Goal: Task Accomplishment & Management: Use online tool/utility

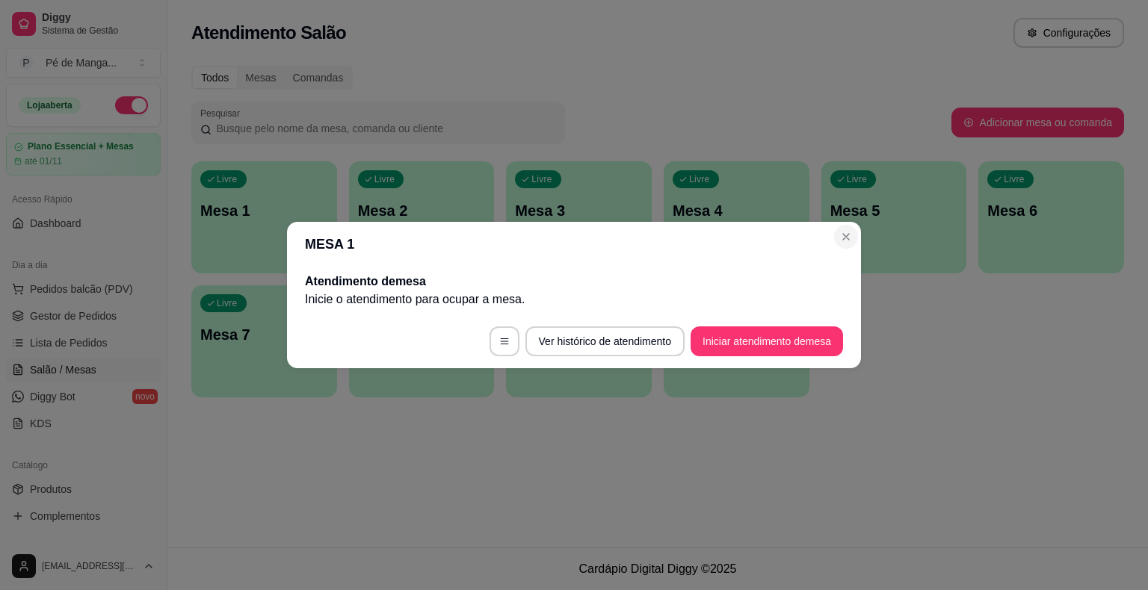
scroll to position [36, 0]
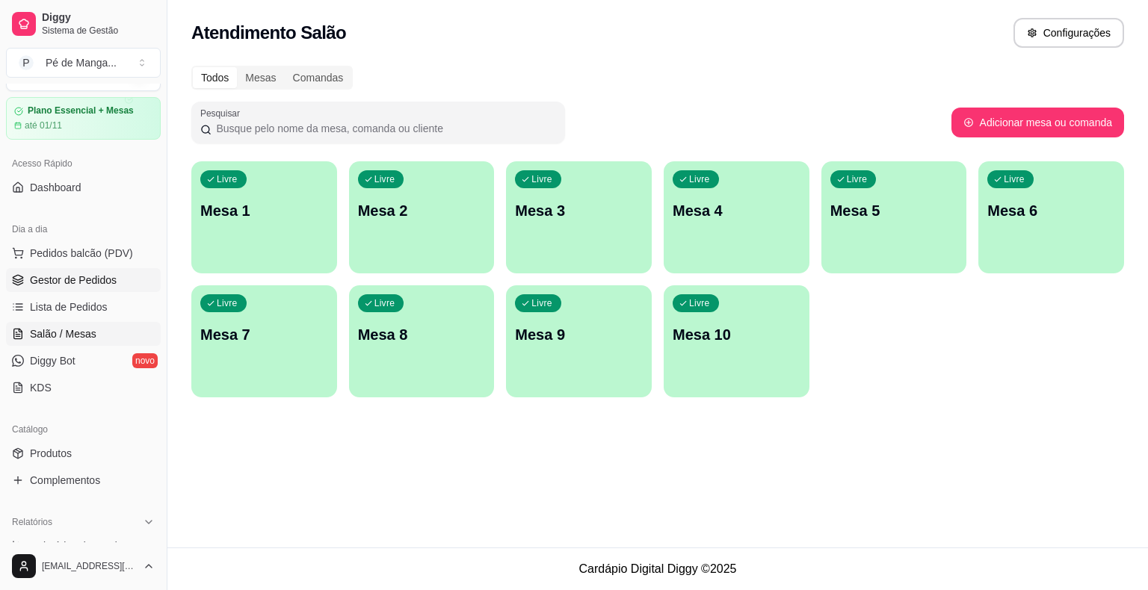
click at [78, 290] on link "Gestor de Pedidos" at bounding box center [83, 280] width 155 height 24
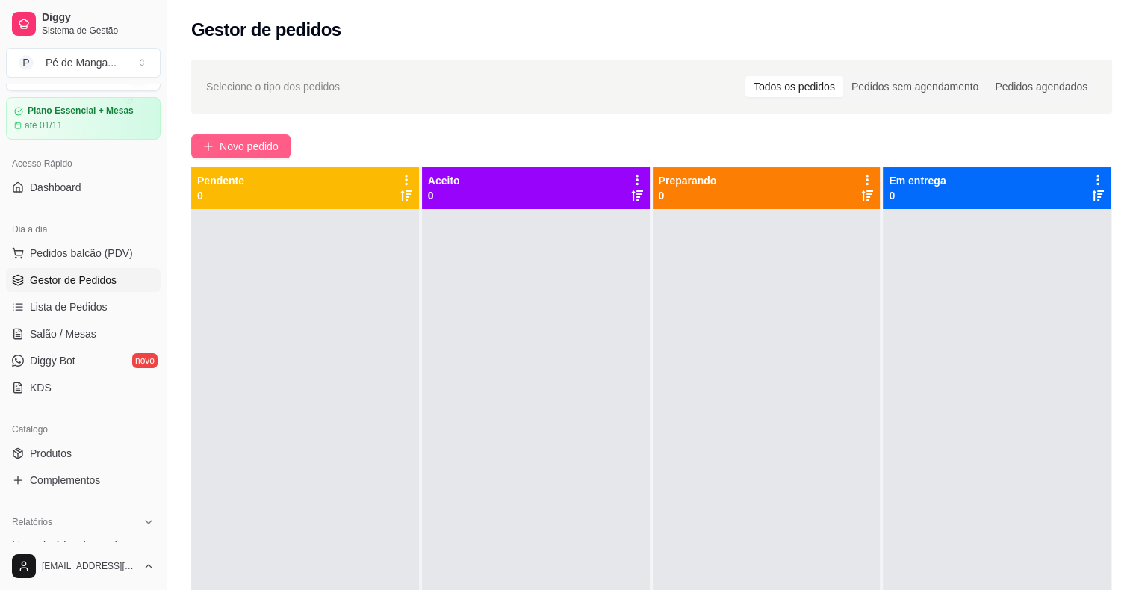
click at [279, 148] on button "Novo pedido" at bounding box center [240, 146] width 99 height 24
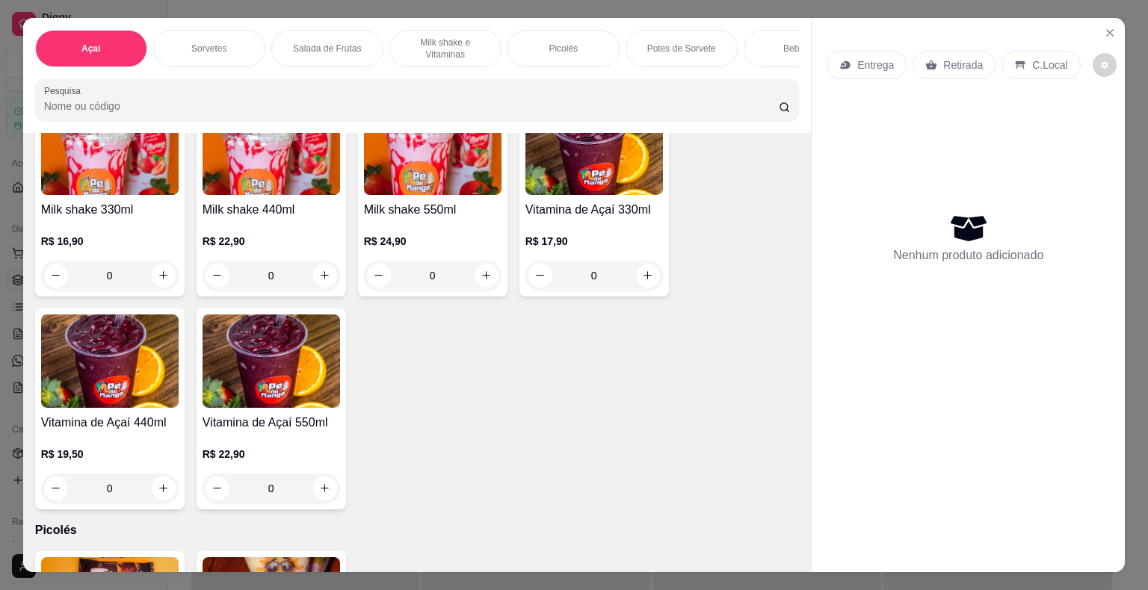
scroll to position [1943, 0]
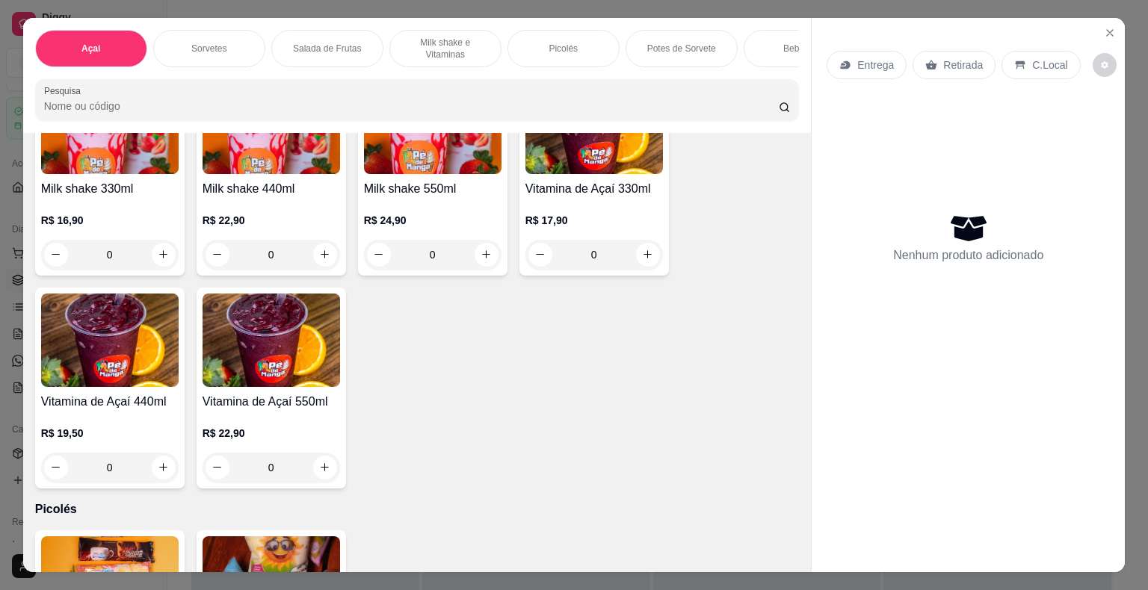
click at [271, 400] on h4 "Vitamina de Açaí 550ml" at bounding box center [270, 402] width 137 height 18
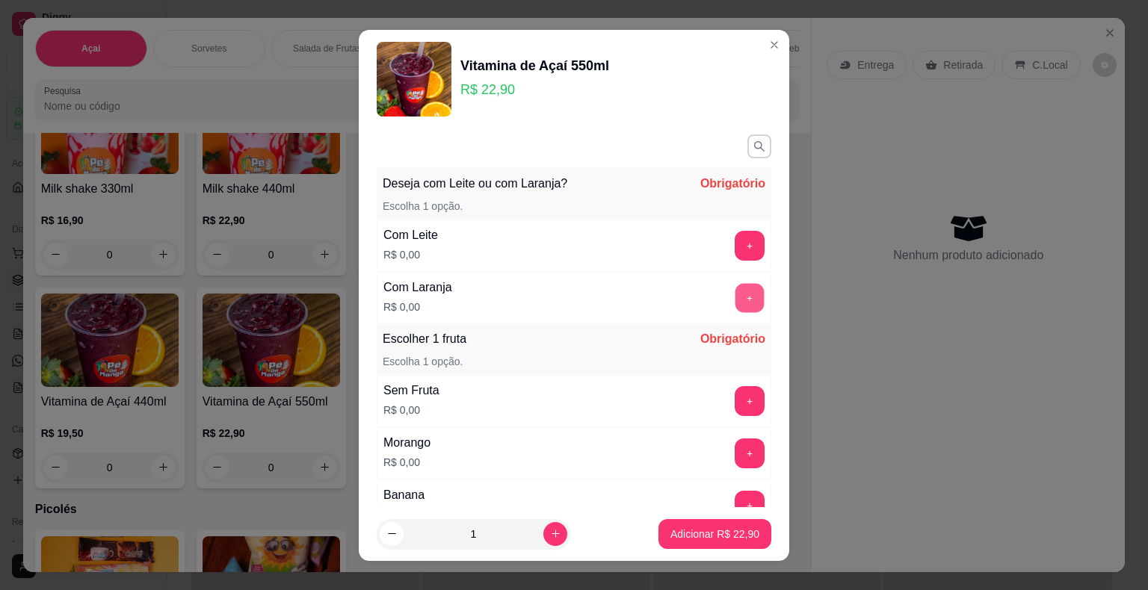
click at [735, 294] on button "+" at bounding box center [749, 297] width 29 height 29
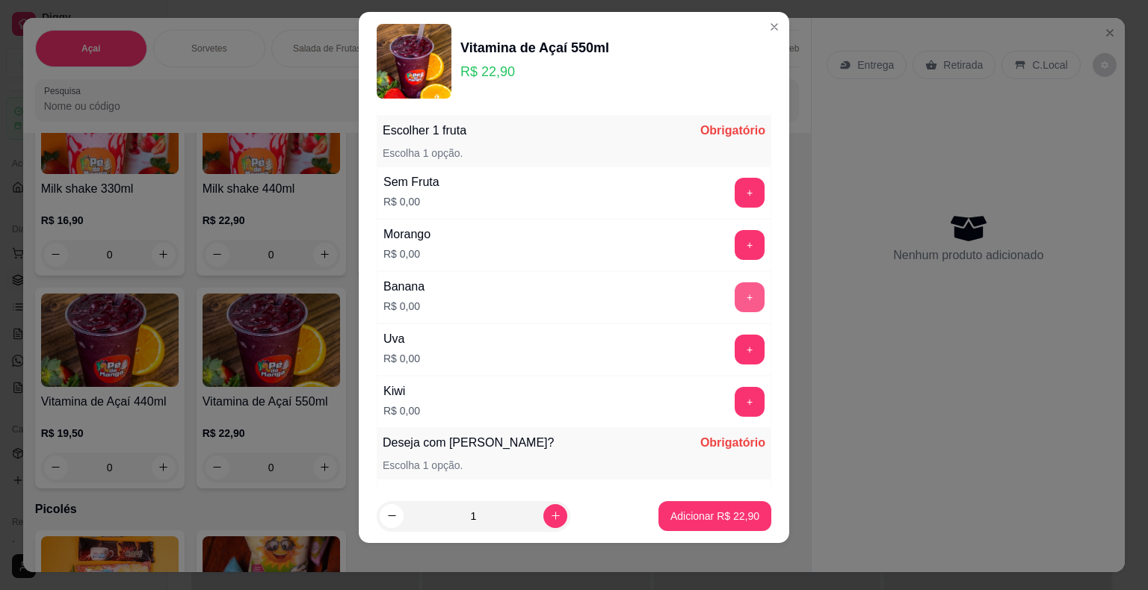
scroll to position [194, 0]
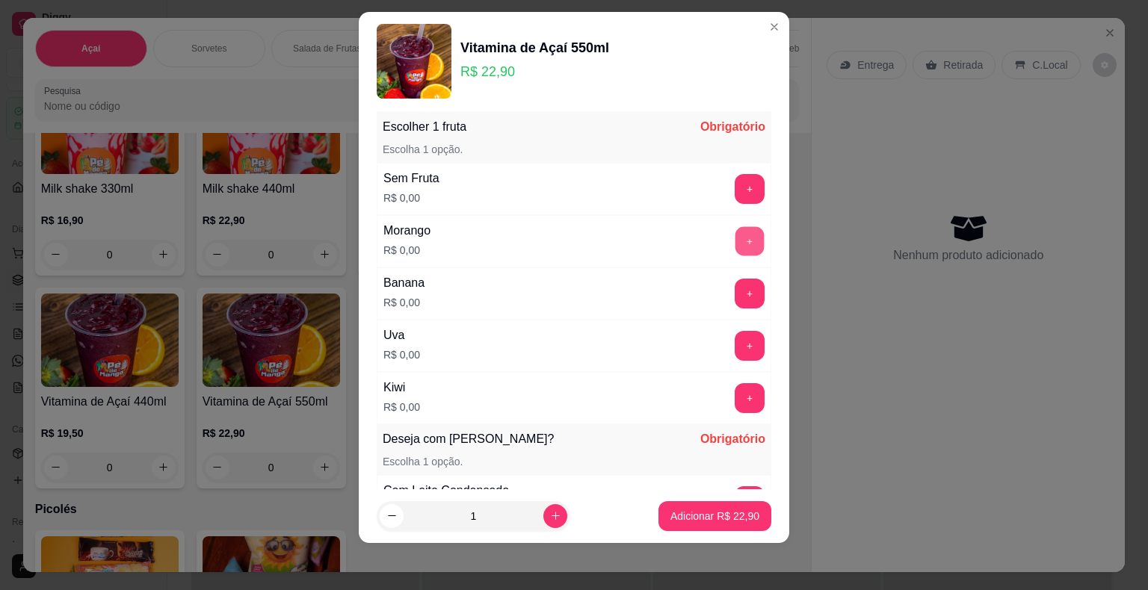
click at [735, 241] on button "+" at bounding box center [749, 240] width 29 height 29
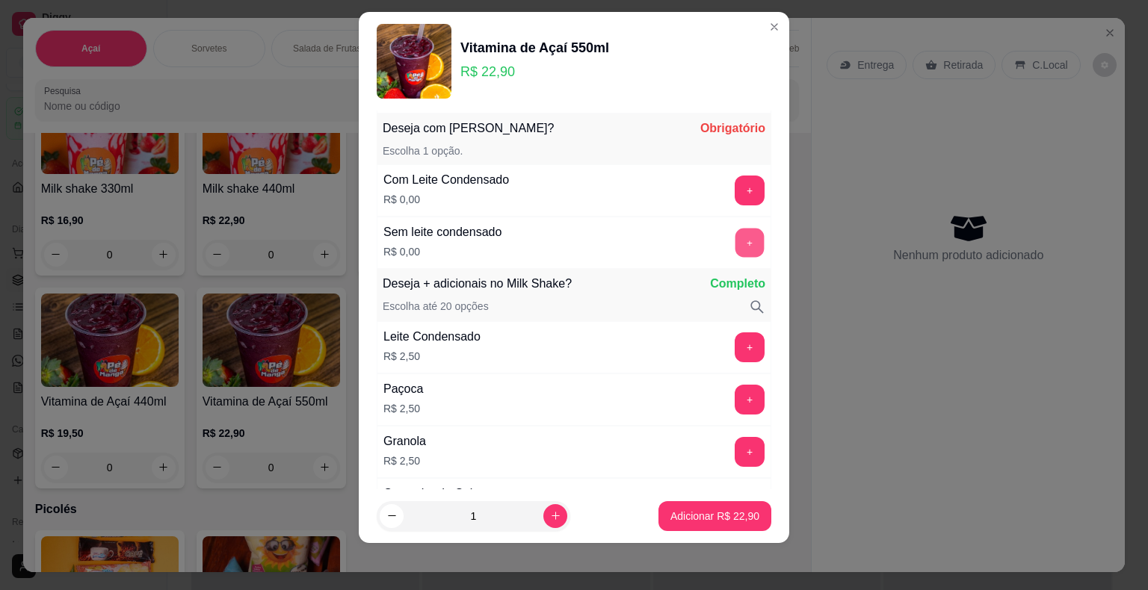
click at [735, 241] on button "+" at bounding box center [749, 242] width 29 height 29
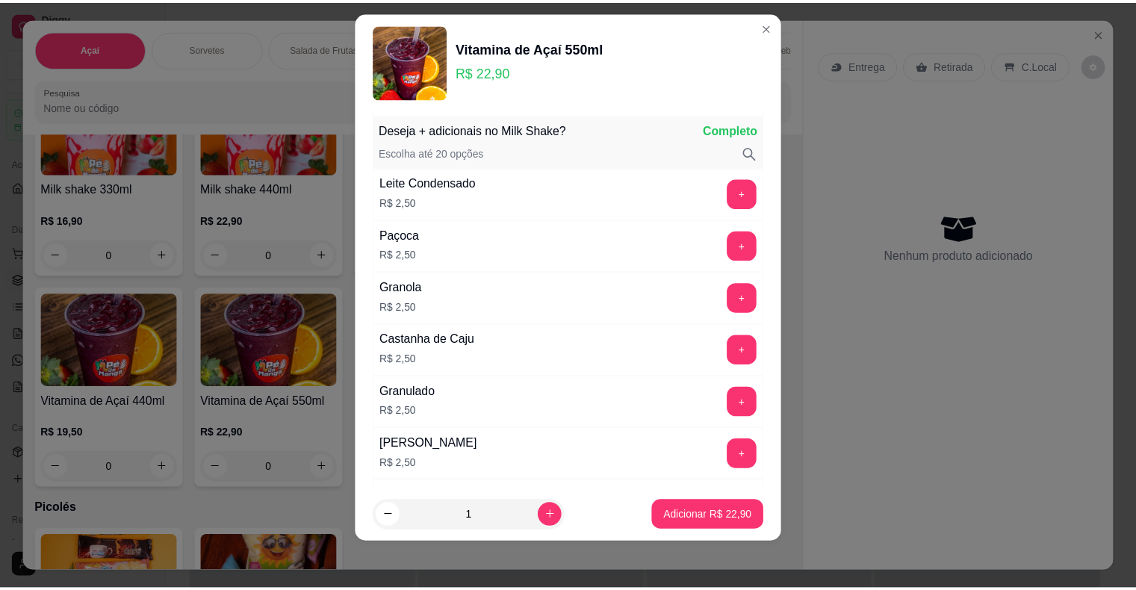
scroll to position [660, 0]
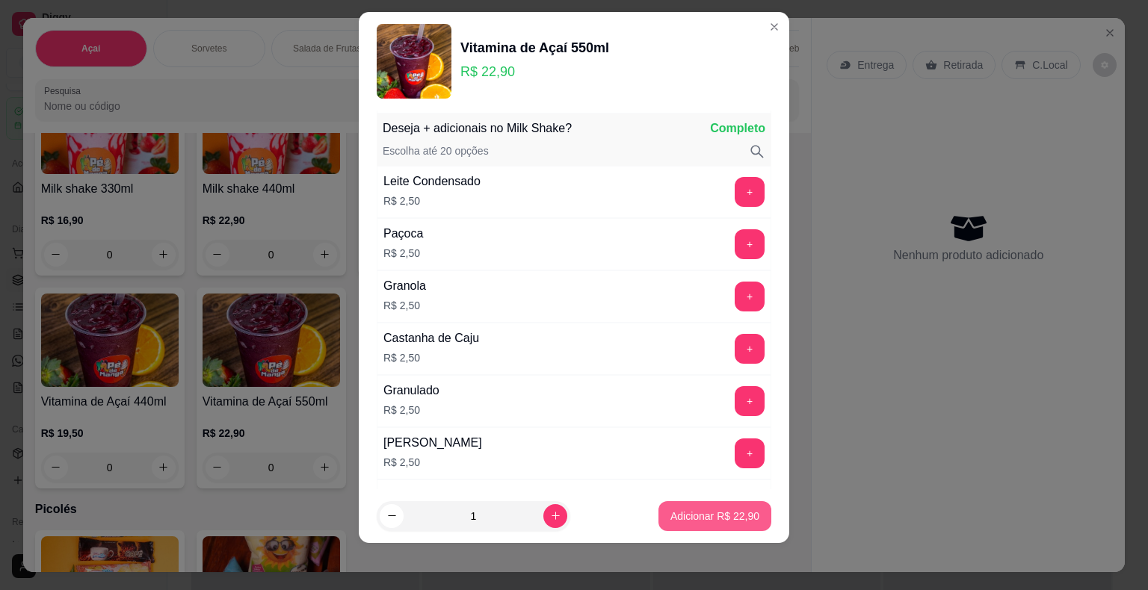
click at [679, 517] on p "Adicionar R$ 22,90" at bounding box center [714, 516] width 89 height 15
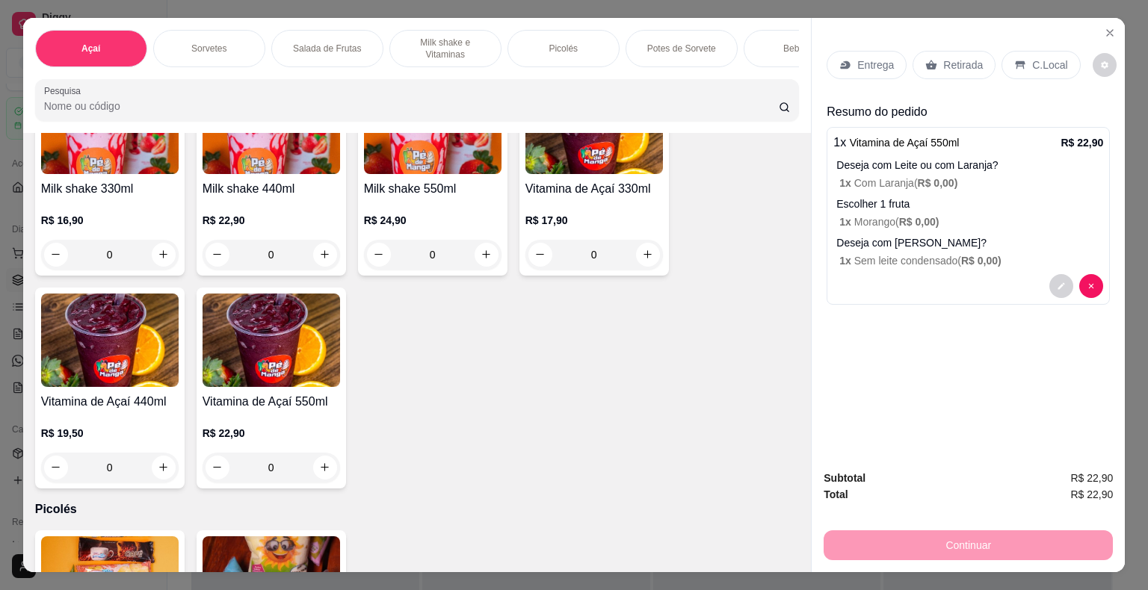
click at [876, 69] on div "Entrega" at bounding box center [866, 65] width 80 height 28
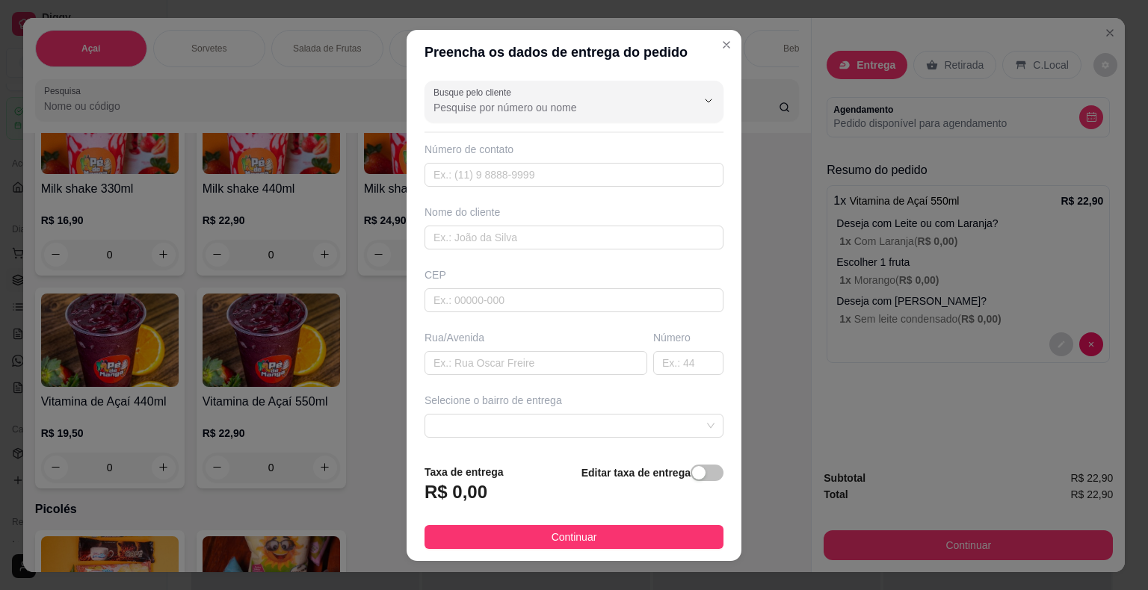
click at [572, 190] on div "Busque pelo cliente Número de contato Nome do cliente CEP Rua/[GEOGRAPHIC_DATA]…" at bounding box center [573, 263] width 335 height 377
click at [567, 179] on input "text" at bounding box center [573, 175] width 299 height 24
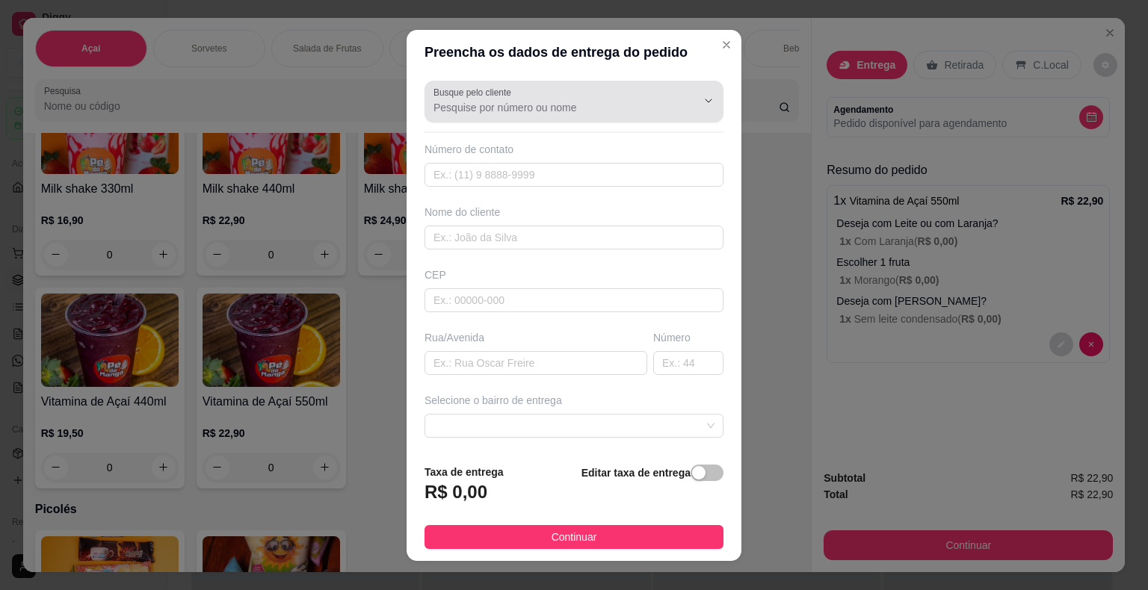
click at [573, 120] on div "Busque pelo cliente" at bounding box center [573, 102] width 299 height 42
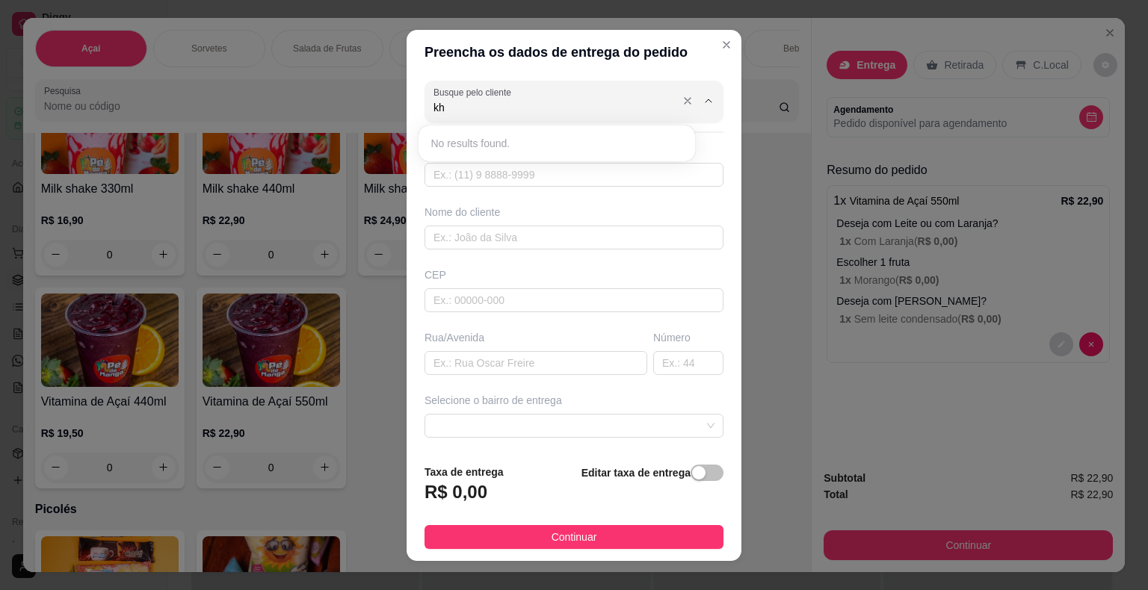
type input "k"
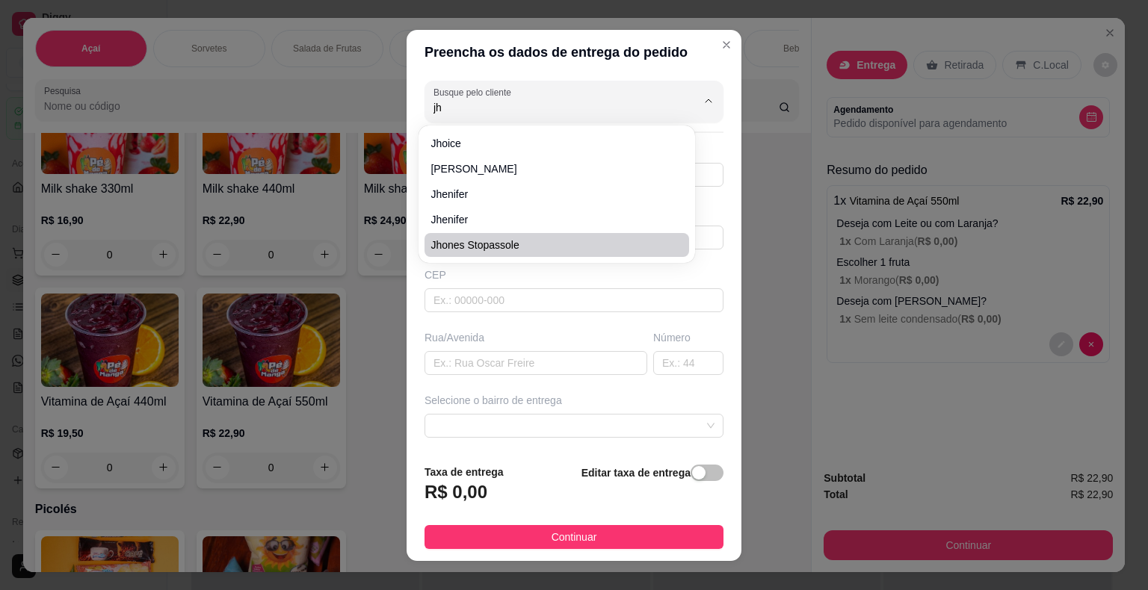
click at [529, 253] on li "Jhones Stopassole" at bounding box center [556, 245] width 264 height 24
type input "Jhones Stopassole"
type input "6793322673"
type input "Jhones Stopassole"
type input "18440-000"
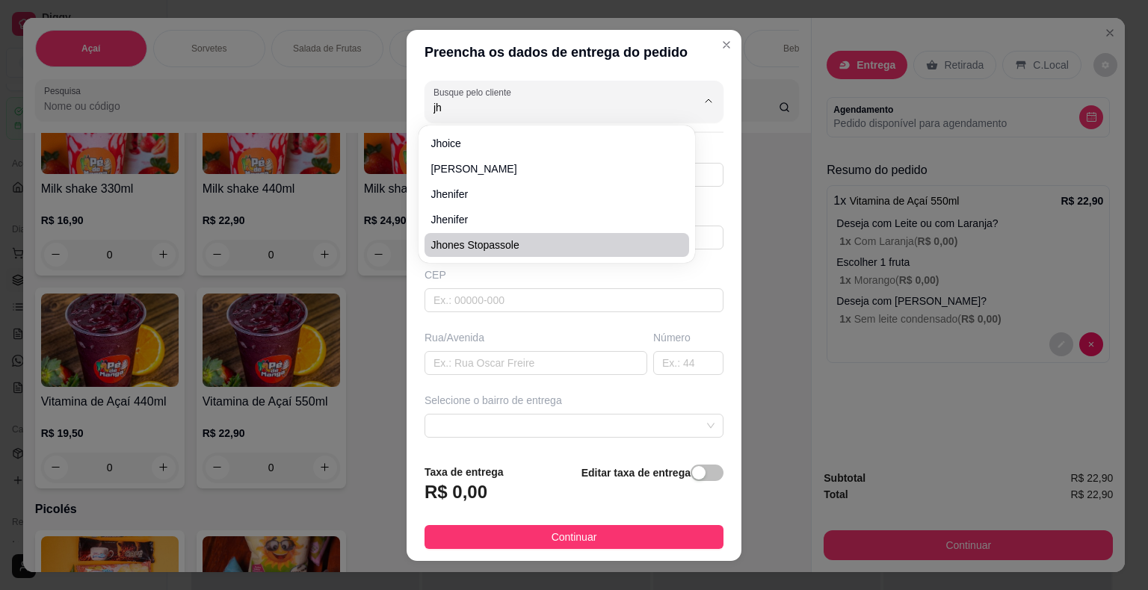
type input "[GEOGRAPHIC_DATA][PERSON_NAME]/No prédio do Everaldo"
type input "Itaberá"
type input "PAPELANDIA"
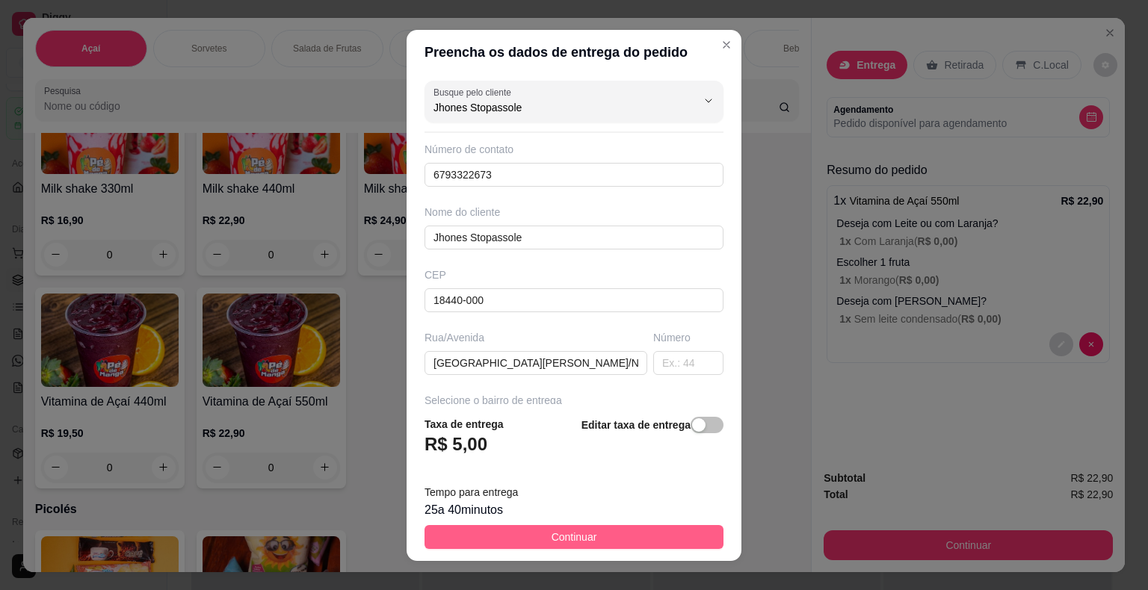
type input "Jhones Stopassole"
click at [538, 542] on button "Continuar" at bounding box center [573, 537] width 299 height 24
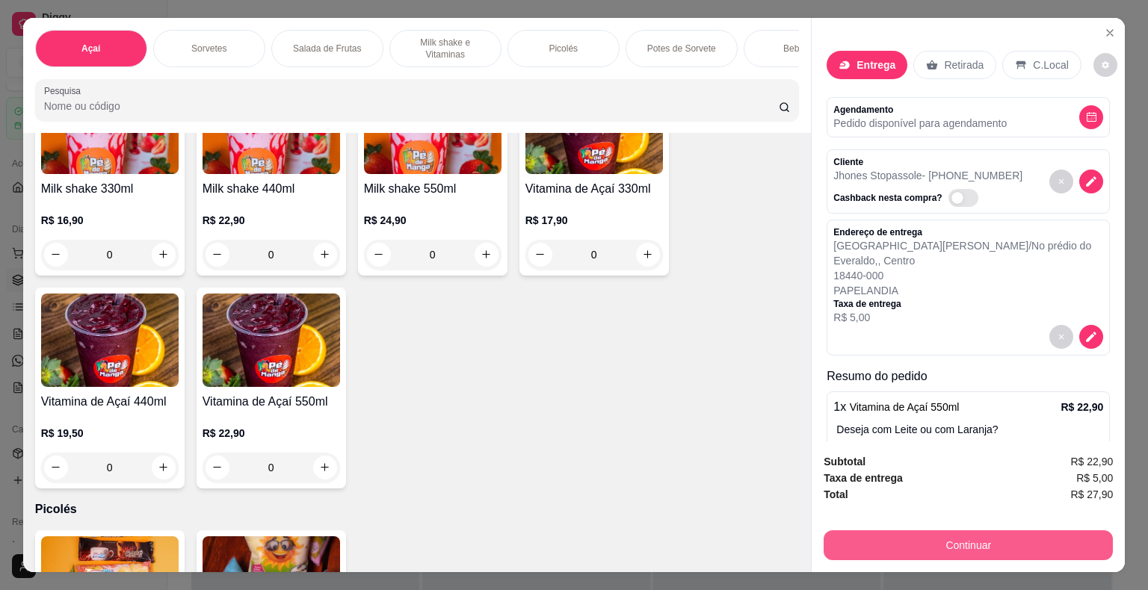
click at [944, 548] on button "Continuar" at bounding box center [967, 545] width 289 height 30
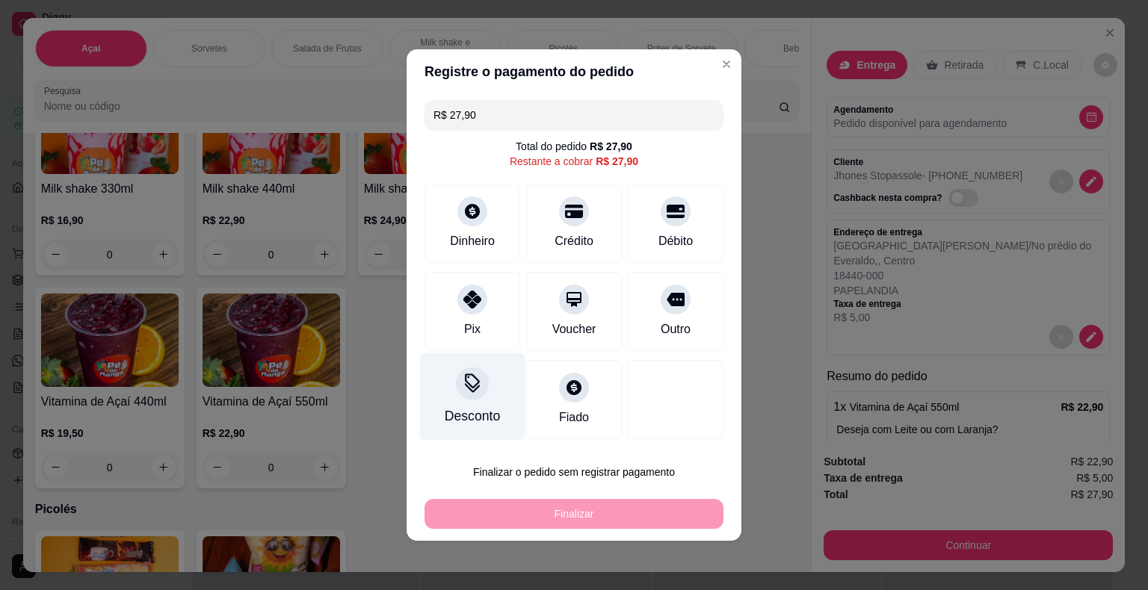
click at [483, 338] on div "Pix" at bounding box center [472, 311] width 96 height 79
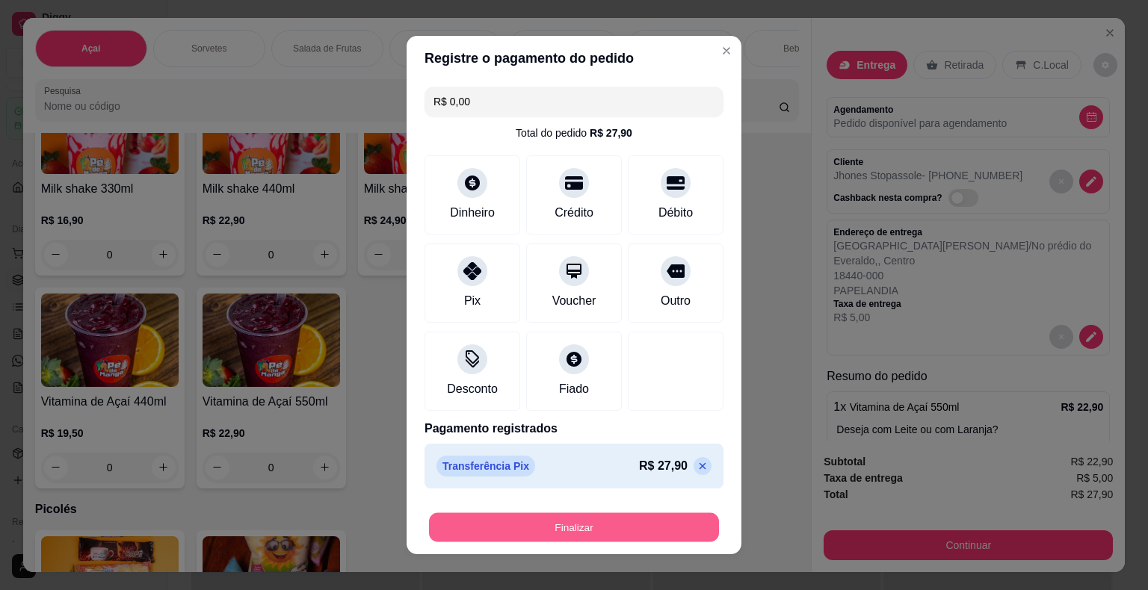
click at [500, 533] on button "Finalizar" at bounding box center [574, 527] width 290 height 29
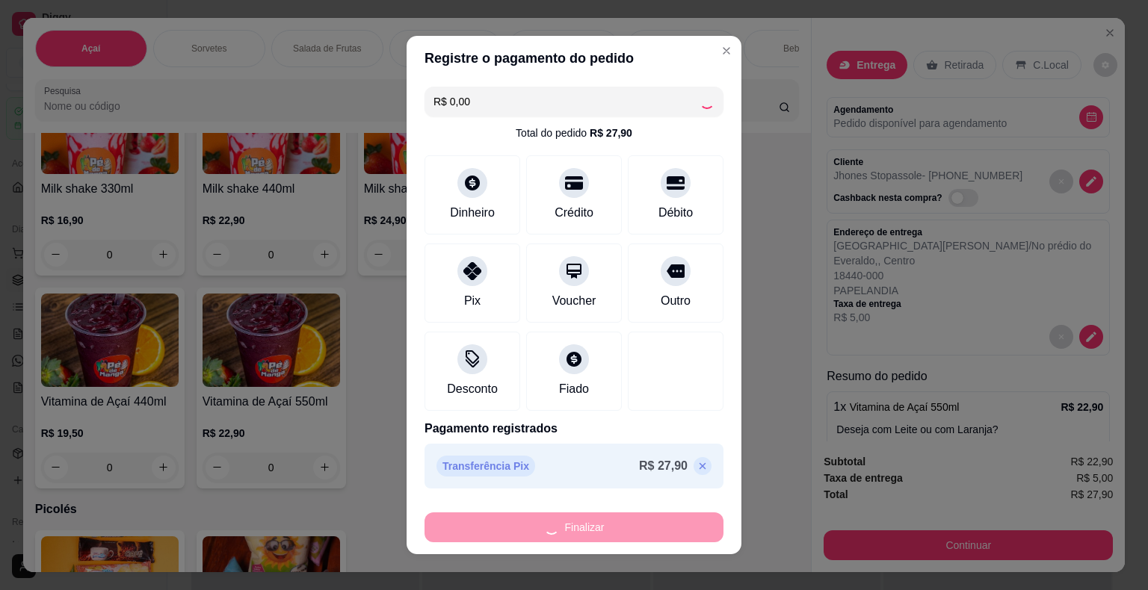
type input "-R$ 27,90"
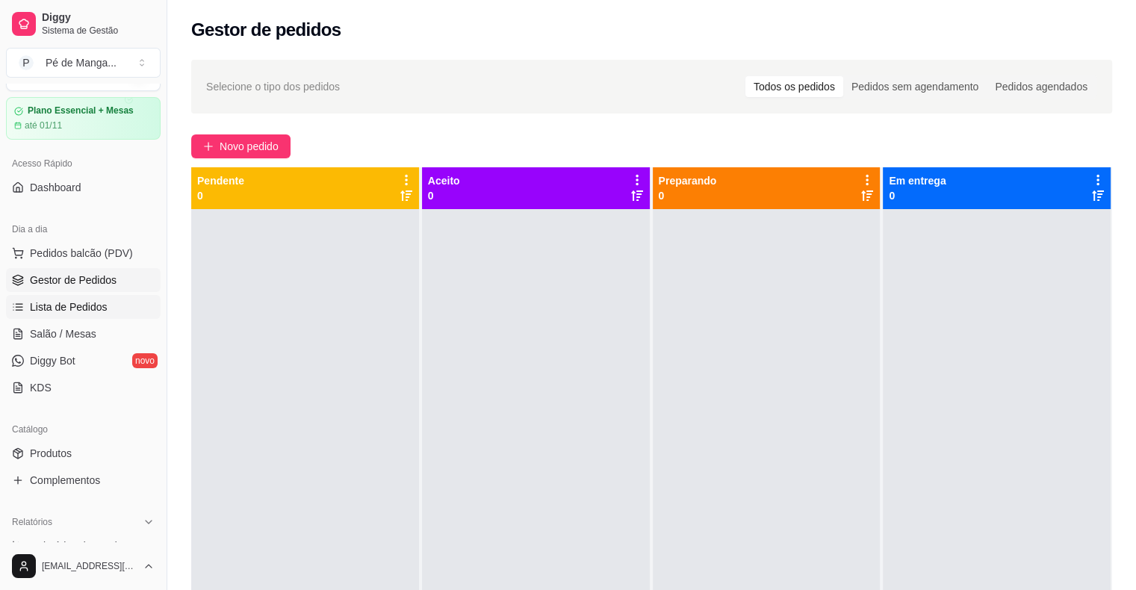
click at [109, 312] on link "Lista de Pedidos" at bounding box center [83, 307] width 155 height 24
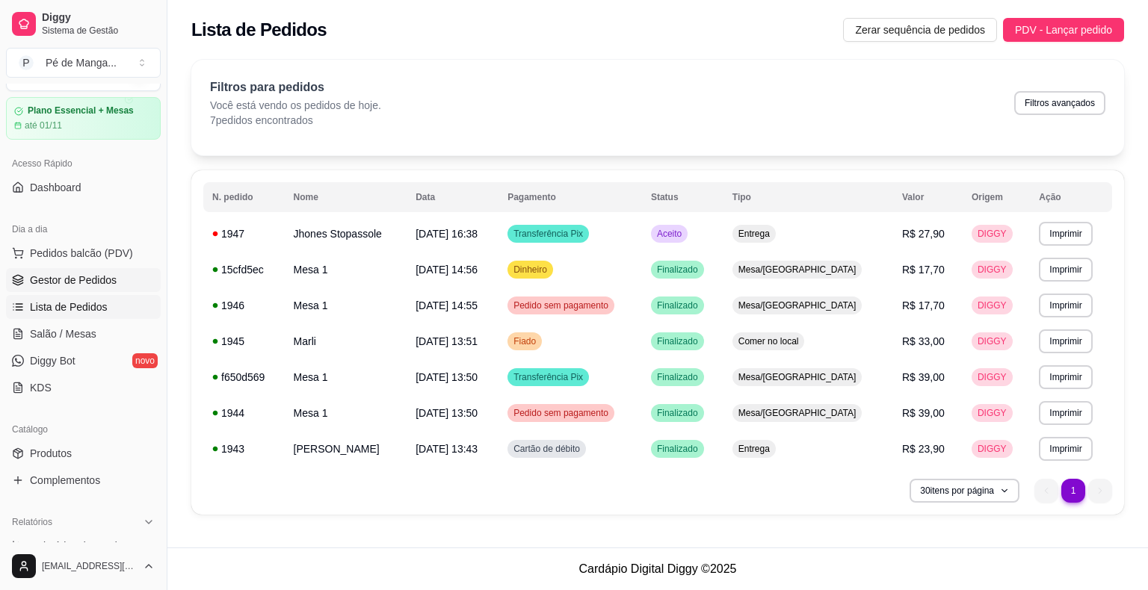
click at [106, 286] on span "Gestor de Pedidos" at bounding box center [73, 280] width 87 height 15
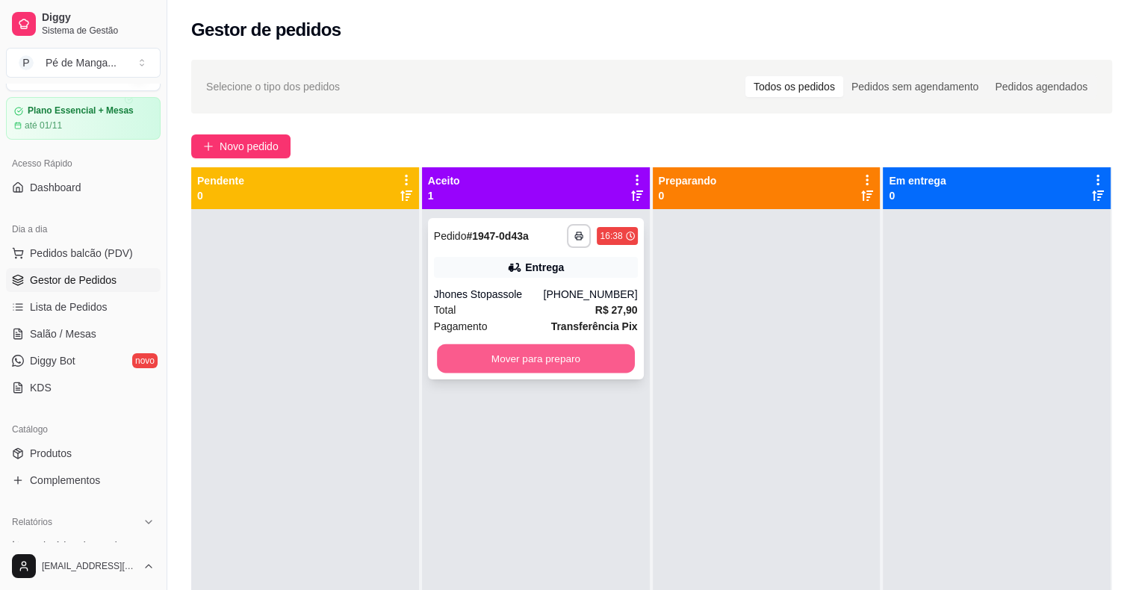
click at [497, 364] on button "Mover para preparo" at bounding box center [536, 358] width 198 height 29
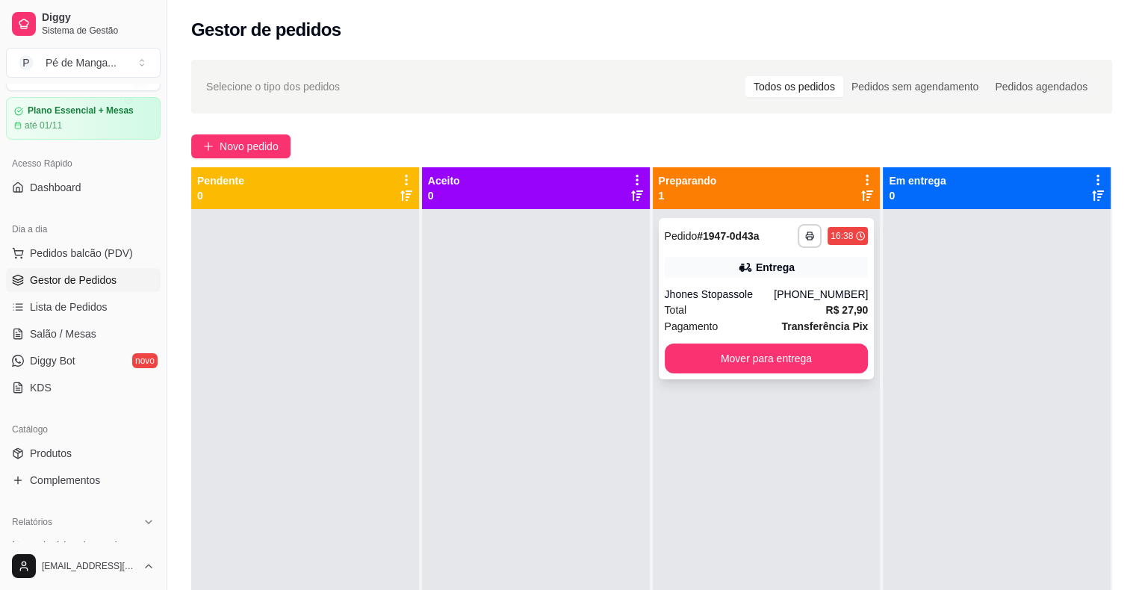
click at [810, 312] on div "Total R$ 27,90" at bounding box center [767, 310] width 204 height 16
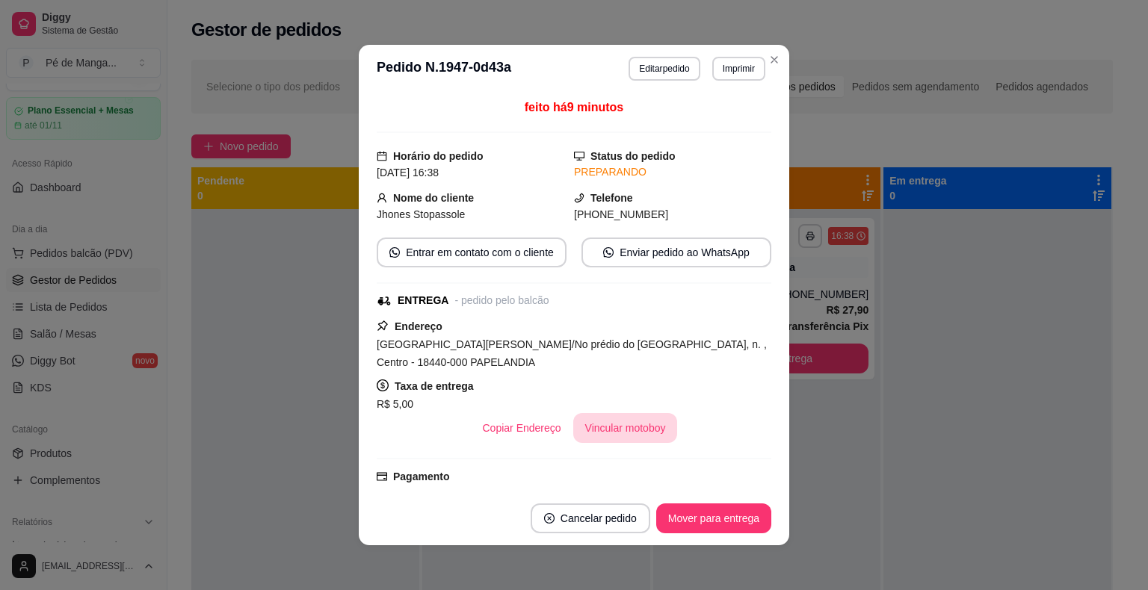
click at [601, 422] on button "Vincular motoboy" at bounding box center [625, 428] width 105 height 30
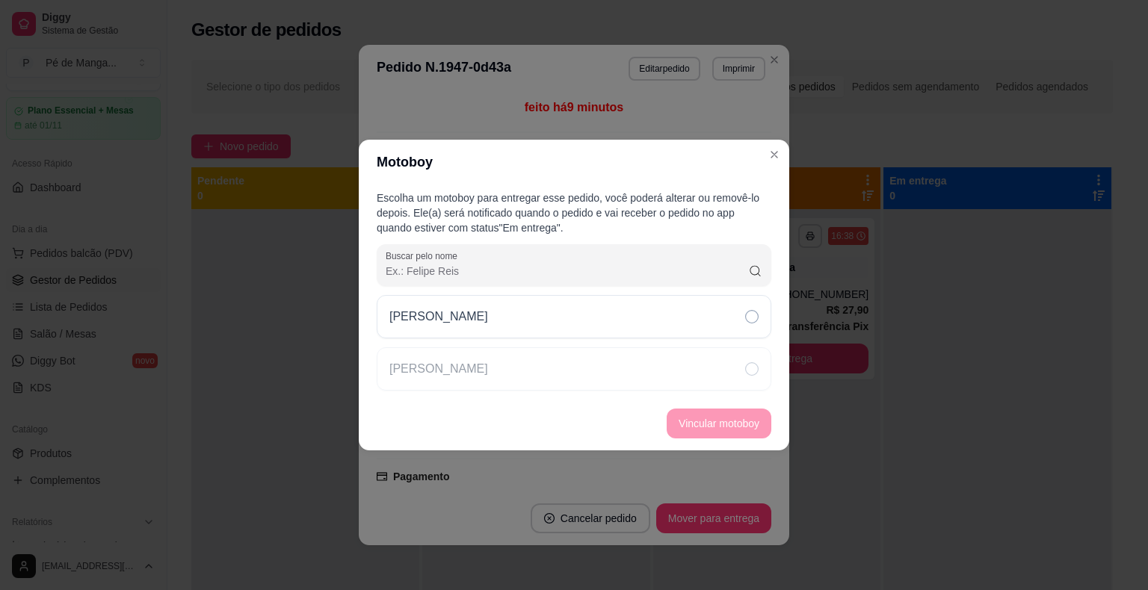
drag, startPoint x: 568, startPoint y: 320, endPoint x: 642, endPoint y: 345, distance: 78.2
click at [570, 321] on div "[PERSON_NAME]" at bounding box center [574, 316] width 395 height 43
click at [691, 420] on button "Vincular motoboy" at bounding box center [718, 424] width 105 height 30
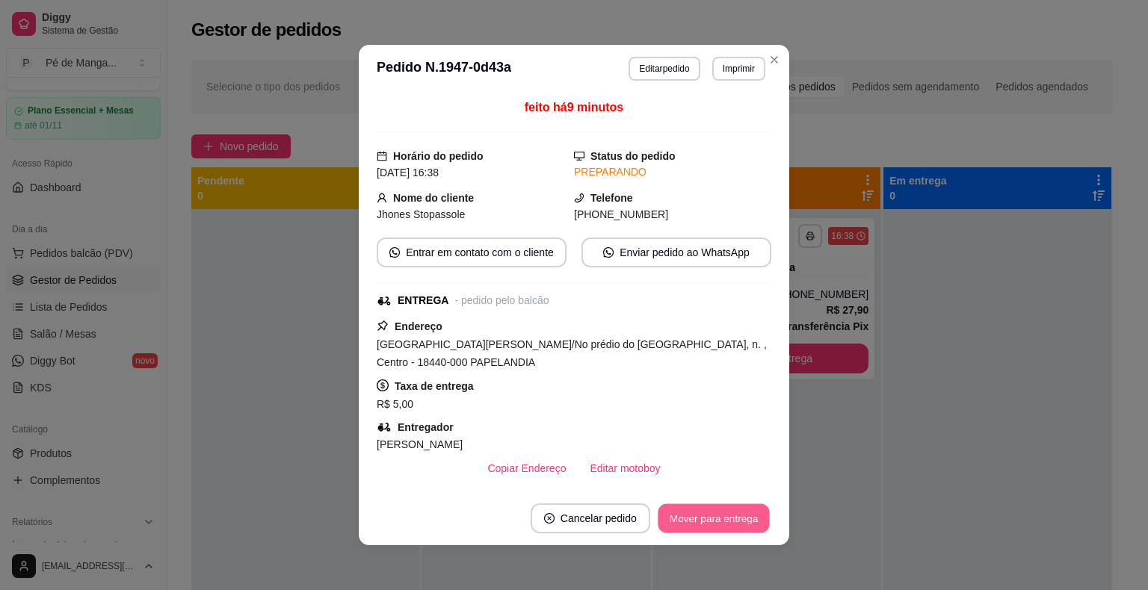
click at [704, 545] on div "**********" at bounding box center [574, 295] width 1148 height 590
click at [706, 522] on button "Mover para entrega" at bounding box center [713, 519] width 115 height 30
click at [714, 530] on button "Mover para finalizado" at bounding box center [709, 518] width 120 height 29
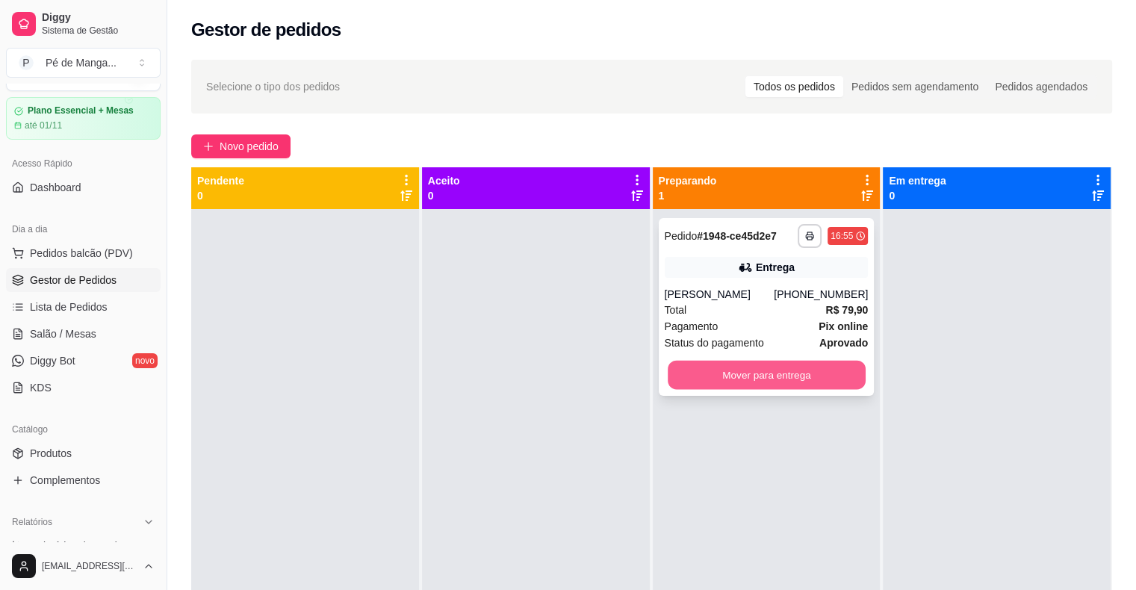
click at [796, 386] on button "Mover para entrega" at bounding box center [767, 375] width 198 height 29
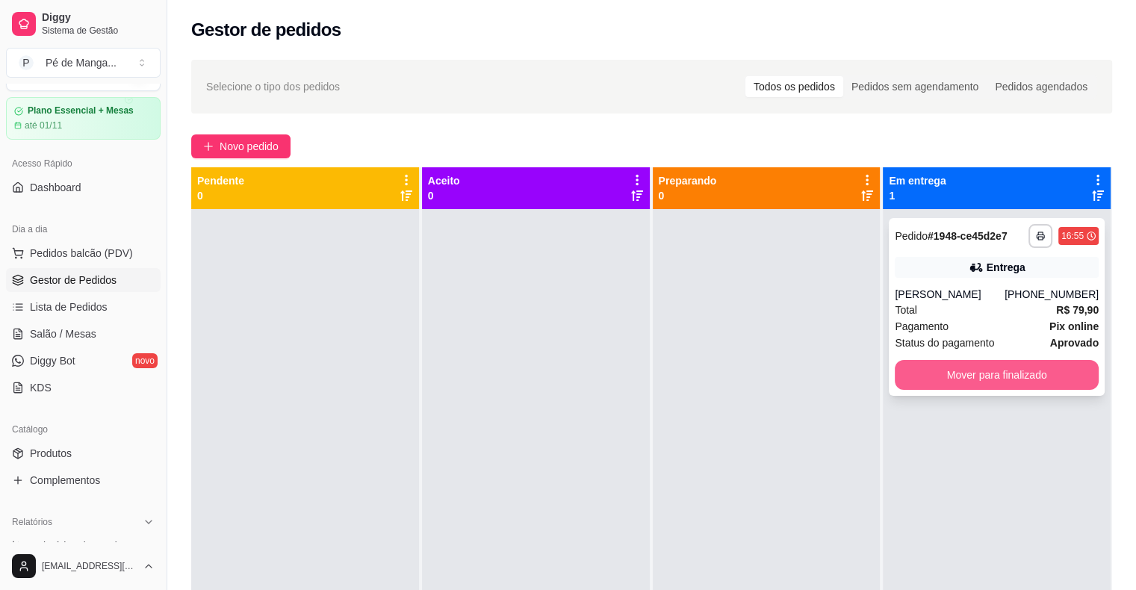
click at [950, 365] on button "Mover para finalizado" at bounding box center [997, 375] width 204 height 30
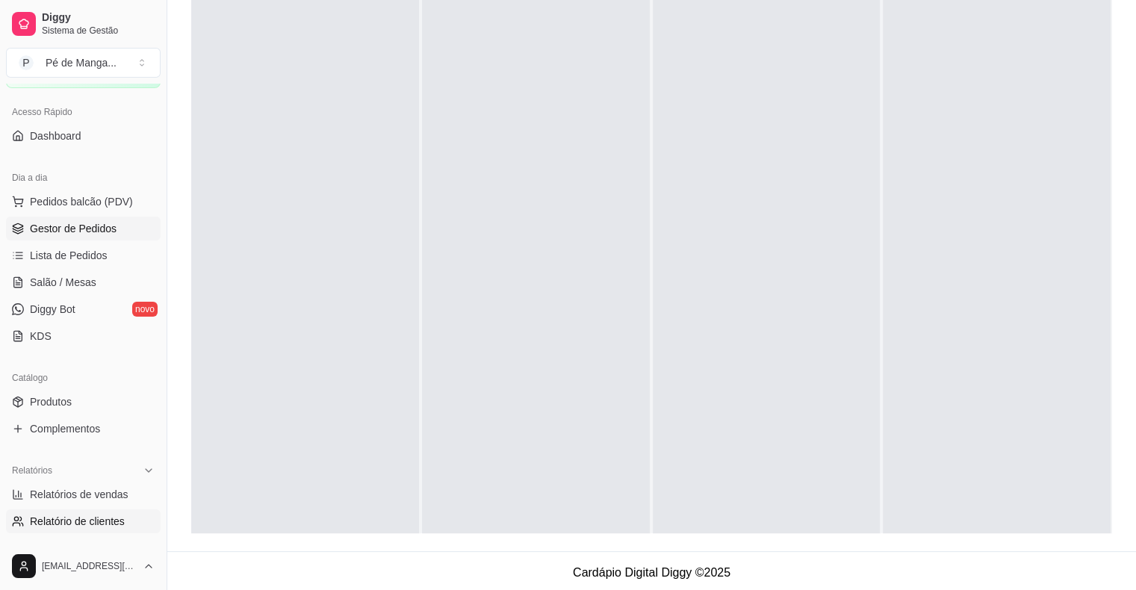
scroll to position [111, 0]
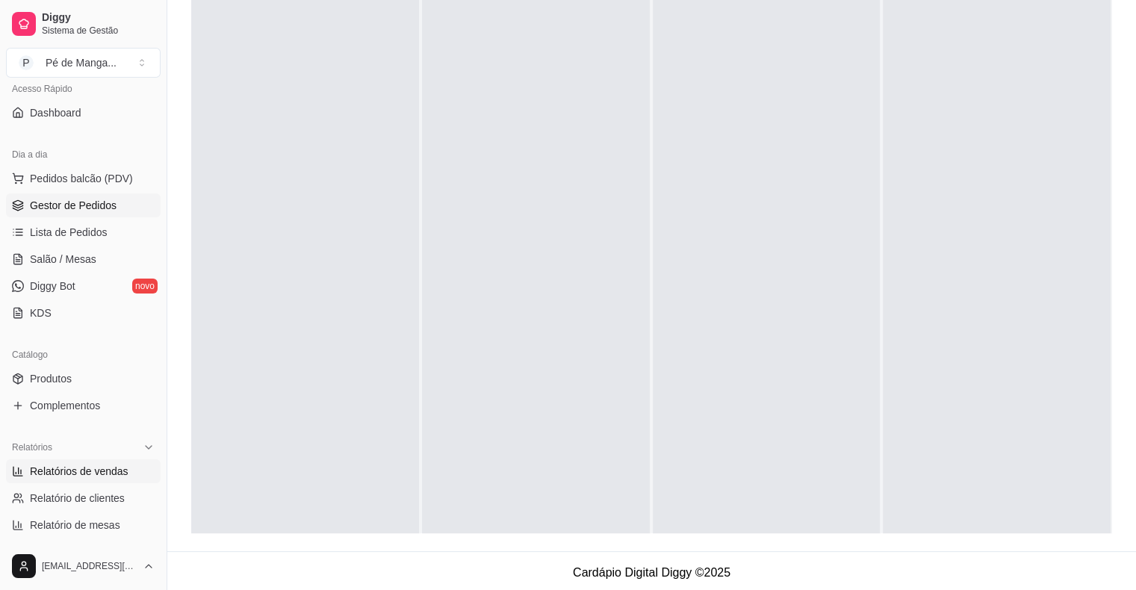
click at [64, 468] on span "Relatórios de vendas" at bounding box center [79, 471] width 99 height 15
select select "ALL"
select select "0"
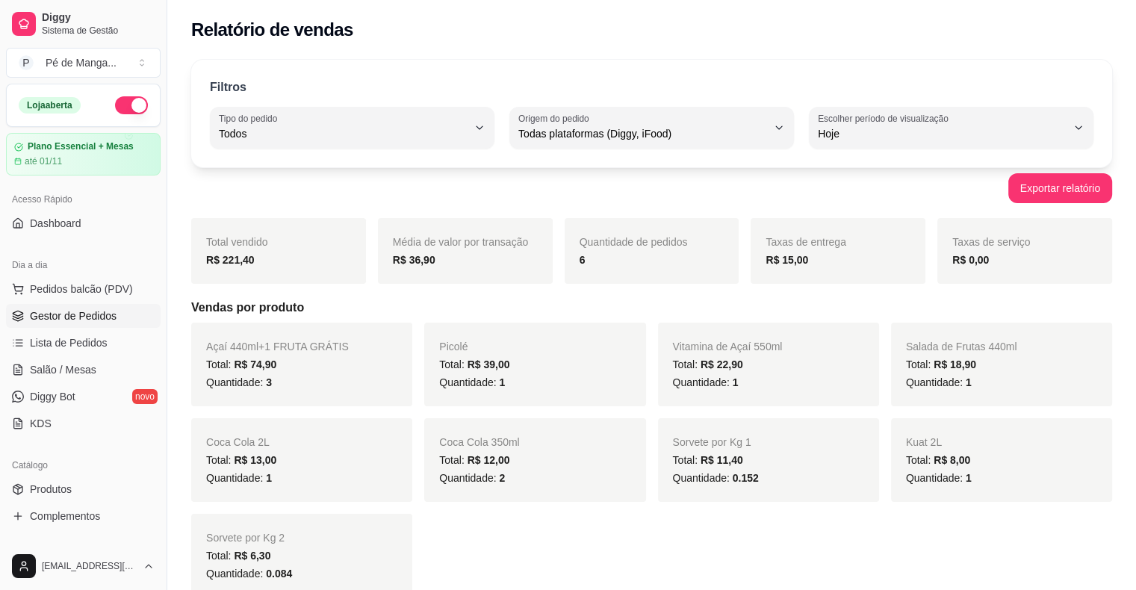
click at [81, 312] on span "Gestor de Pedidos" at bounding box center [73, 316] width 87 height 15
